Goal: Task Accomplishment & Management: Manage account settings

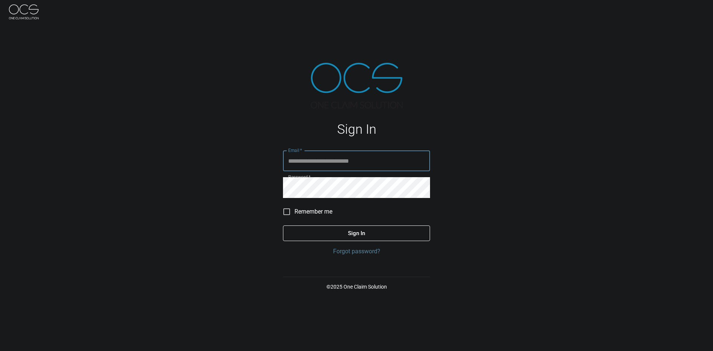
type input "**********"
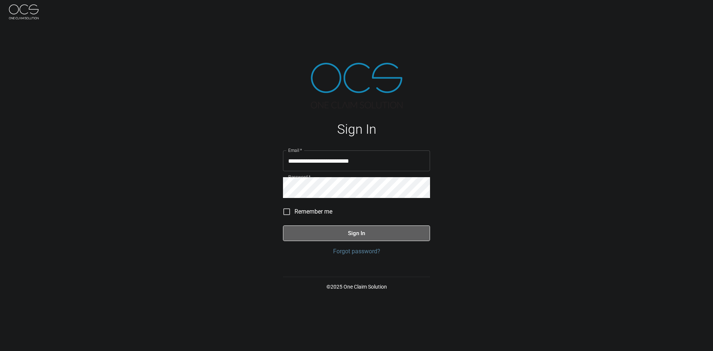
click at [356, 229] on button "Sign In" at bounding box center [356, 233] width 147 height 16
